Goal: Find specific page/section: Find specific page/section

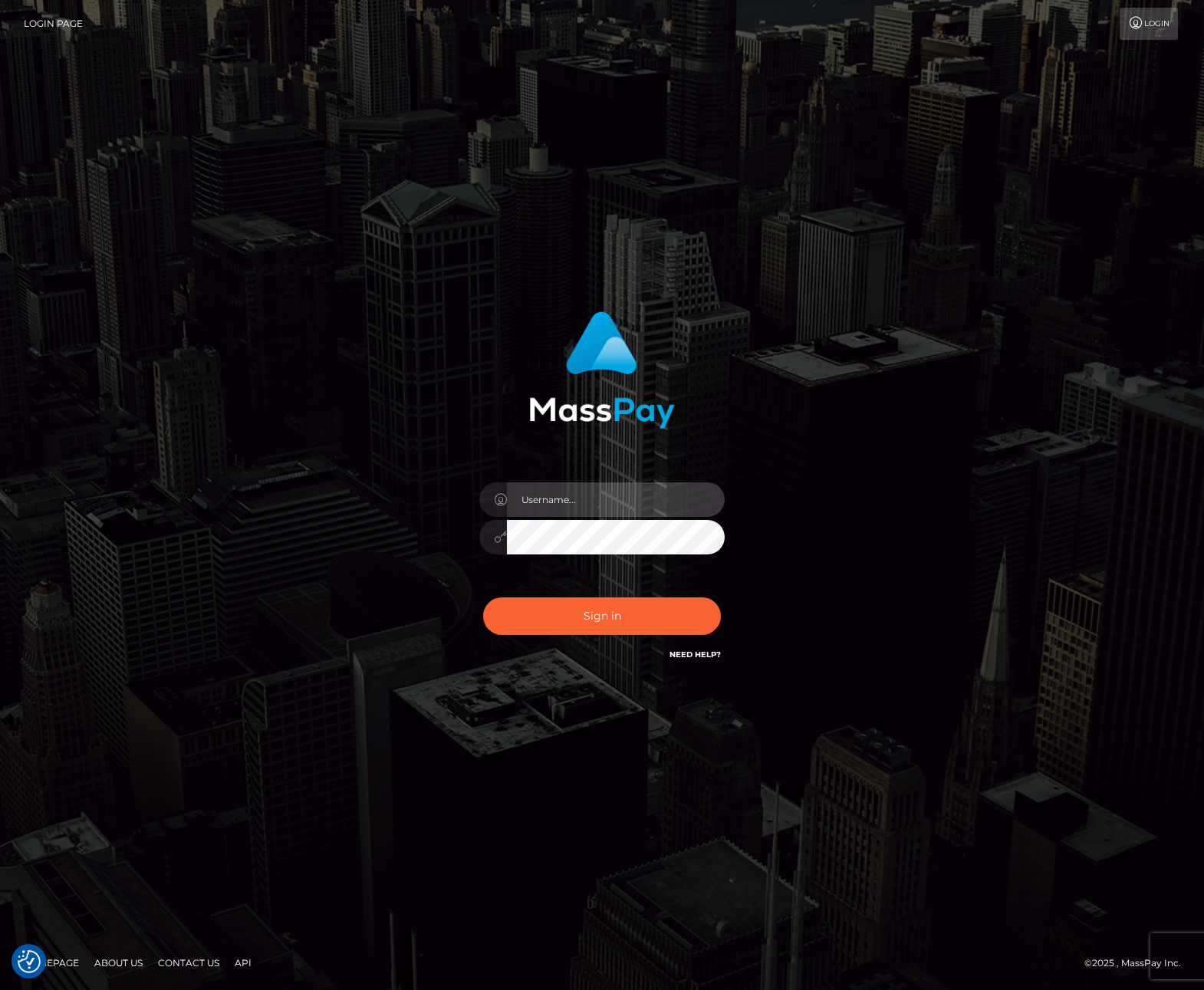
type input "tiana.whop"
click at [576, 508] on input "tiana.whop" at bounding box center [615, 500] width 217 height 35
click at [616, 449] on div "tiana.whop Sign in" at bounding box center [602, 487] width 402 height 375
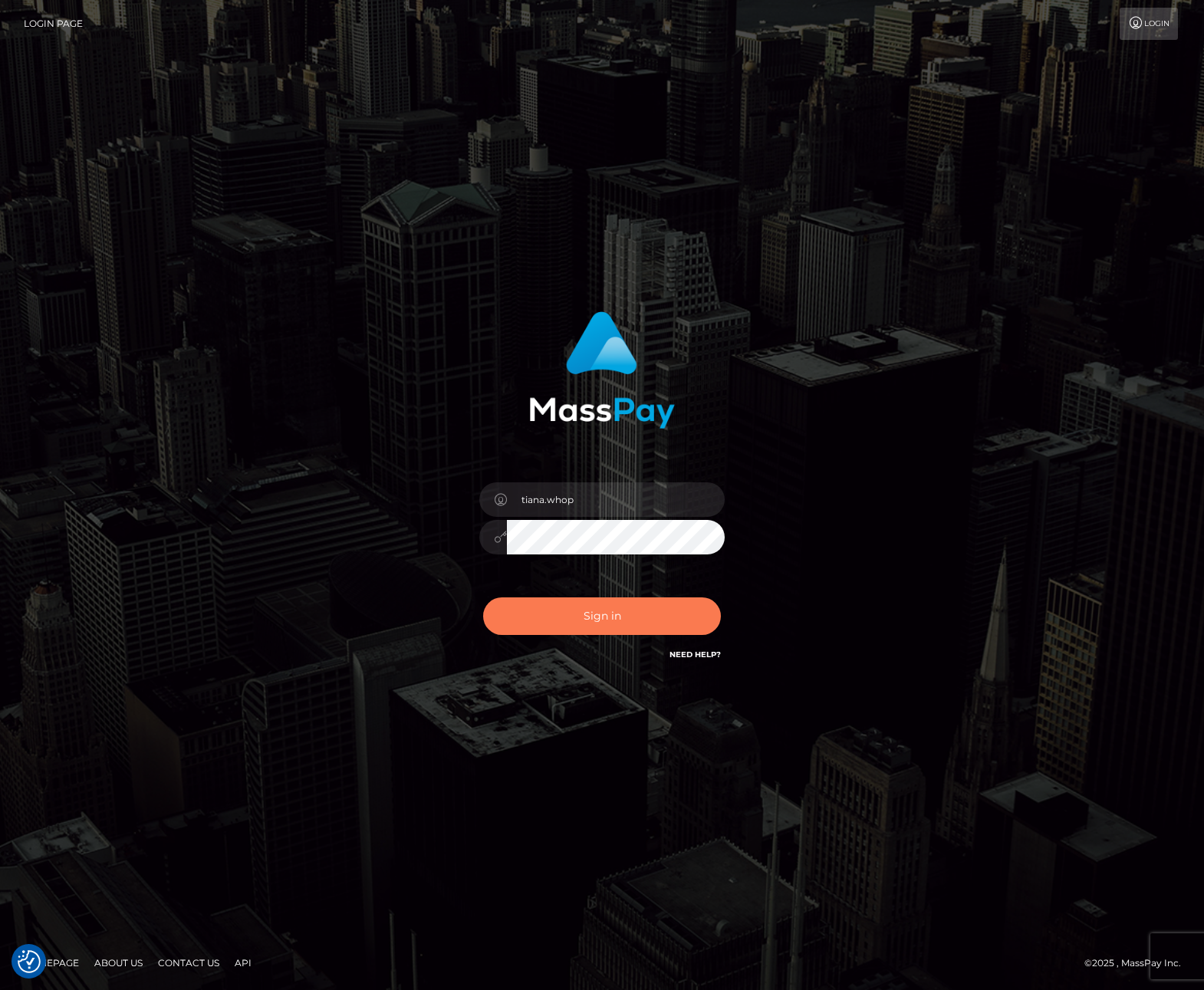
click at [587, 622] on button "Sign in" at bounding box center [602, 617] width 238 height 38
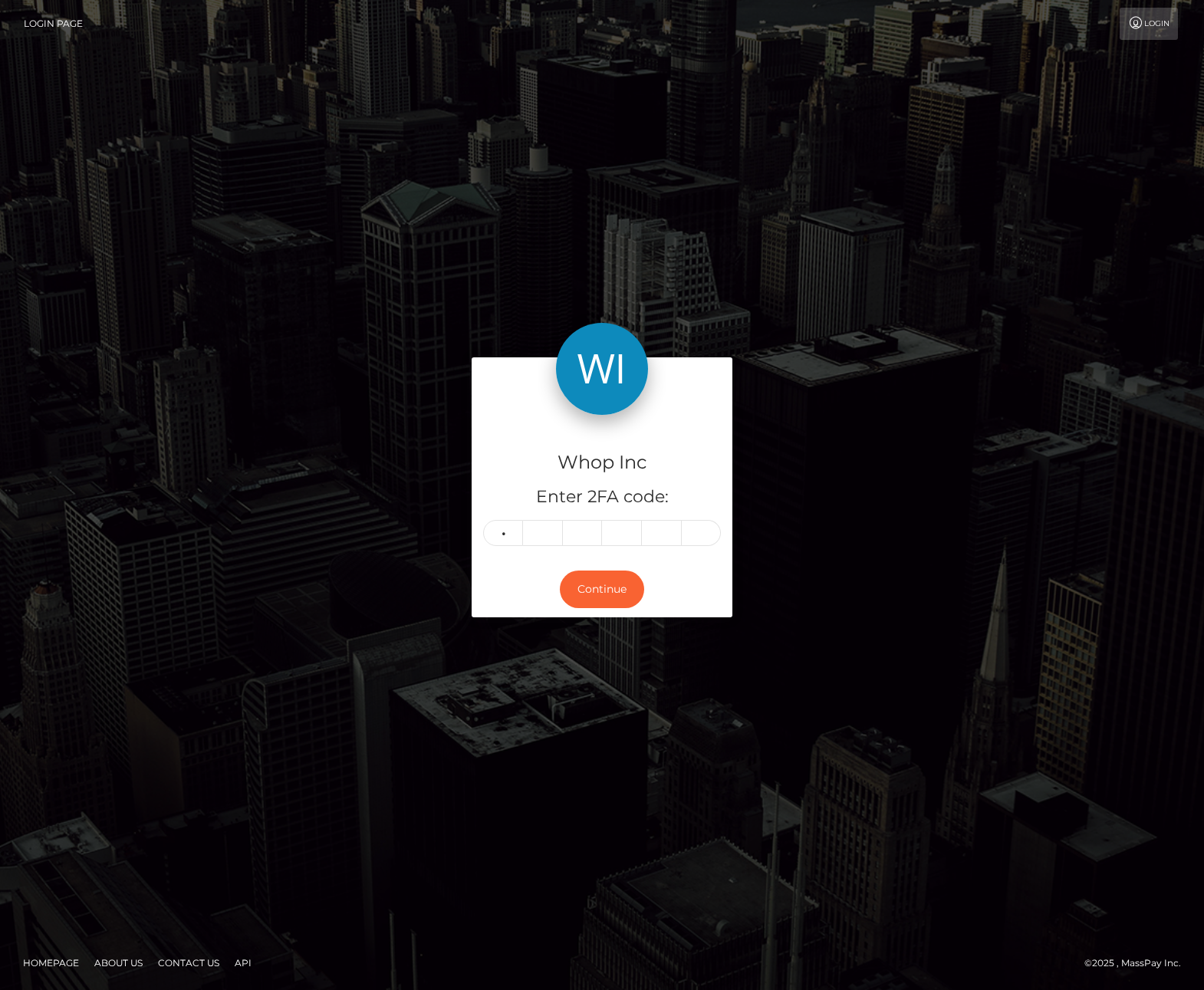
type input "9"
type input "1"
type input "9"
type input "1"
type input "5"
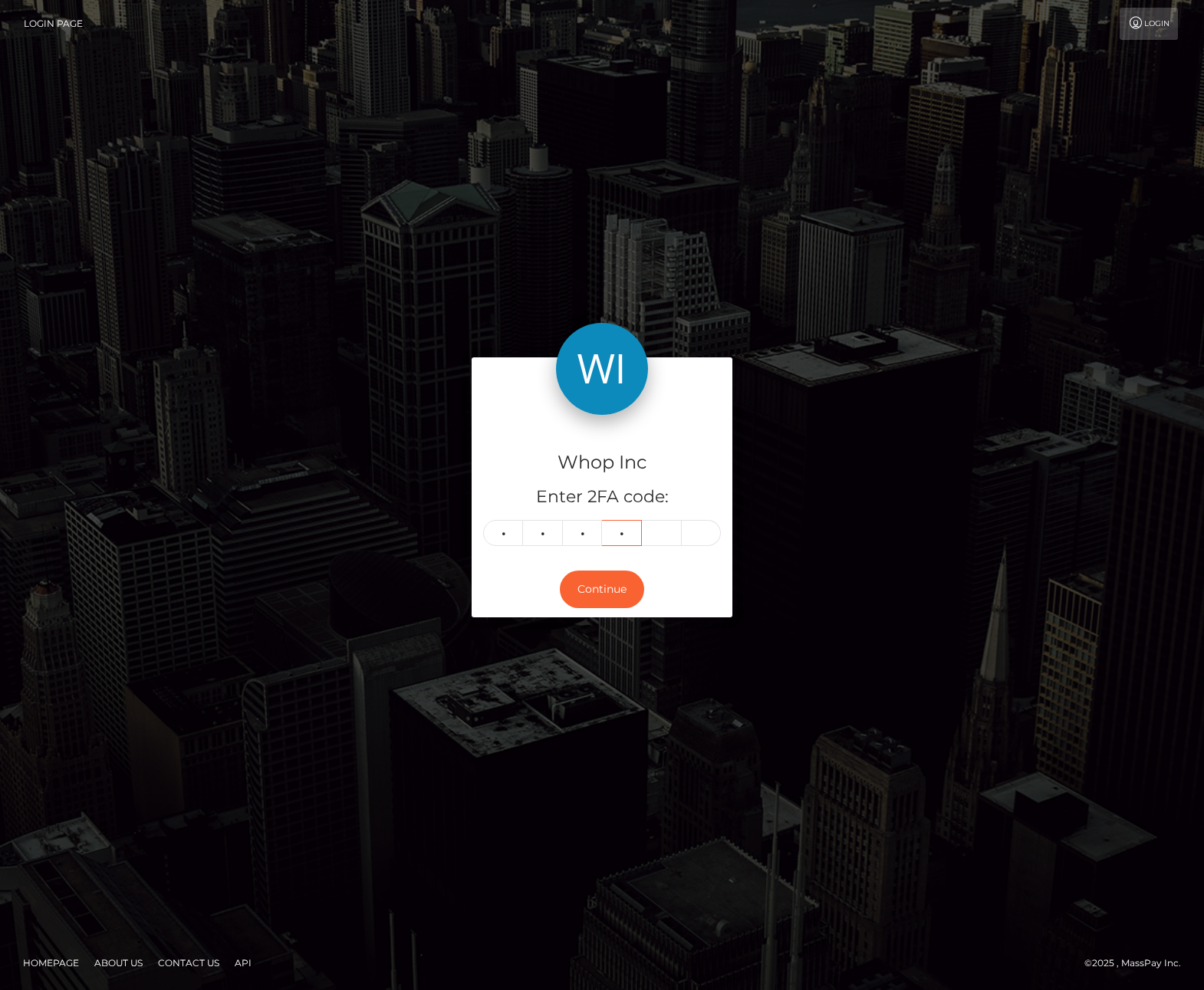
type input "2"
type input "7"
type input "3"
click at [632, 587] on button "Continue" at bounding box center [602, 590] width 85 height 38
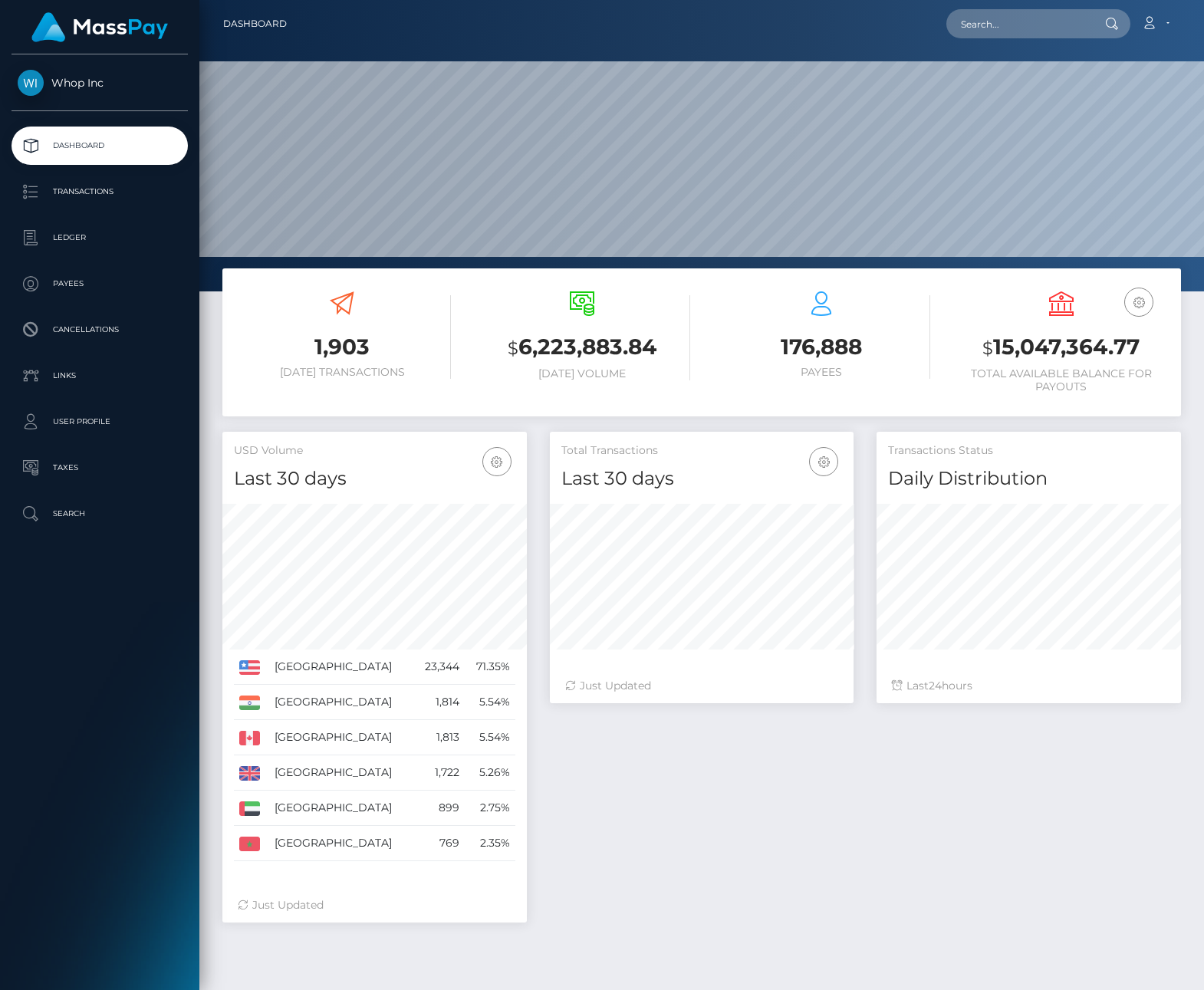
scroll to position [271, 304]
click at [983, 20] on input "text" at bounding box center [1018, 24] width 144 height 29
paste input "pout_ShdSBv1mBiUFx"
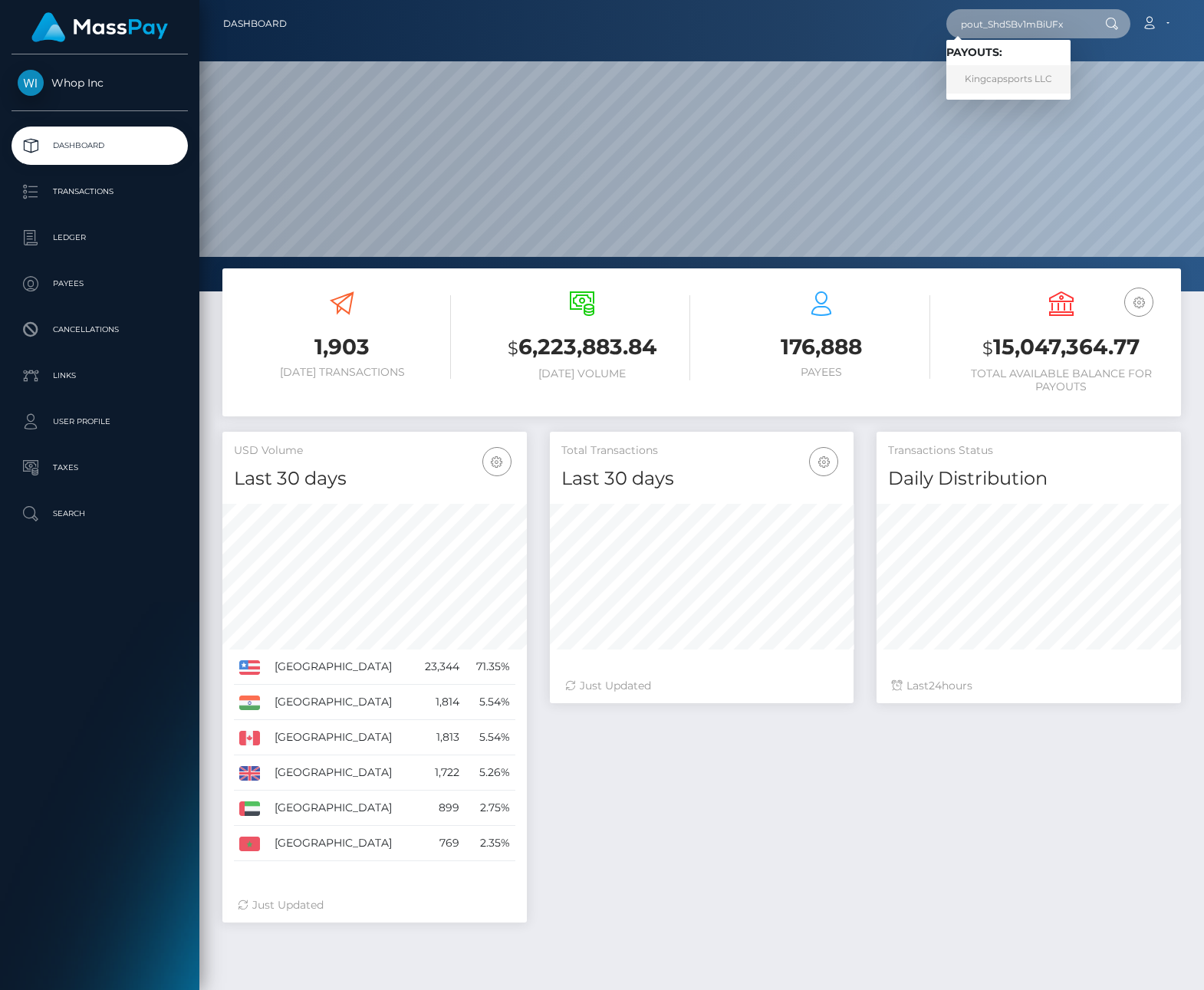
type input "pout_ShdSBv1mBiUFx"
click at [1010, 85] on link "Kingcapsports LLC" at bounding box center [1008, 79] width 124 height 28
